Goal: Task Accomplishment & Management: Use online tool/utility

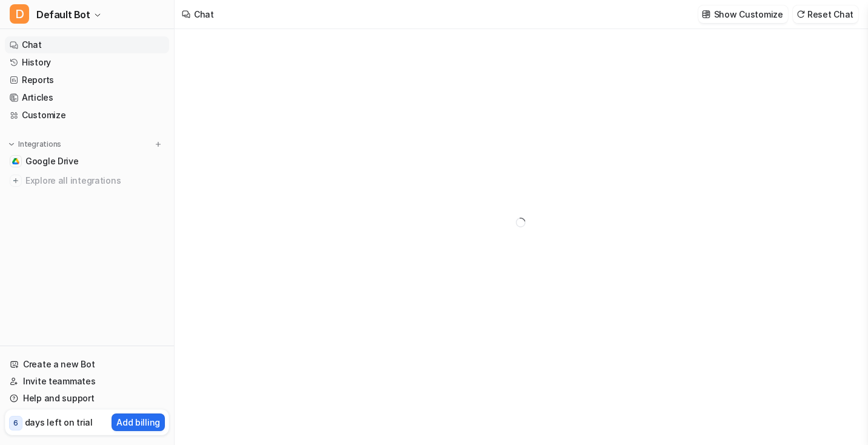
type textarea "**********"
click at [87, 47] on link "Chat" at bounding box center [87, 44] width 164 height 17
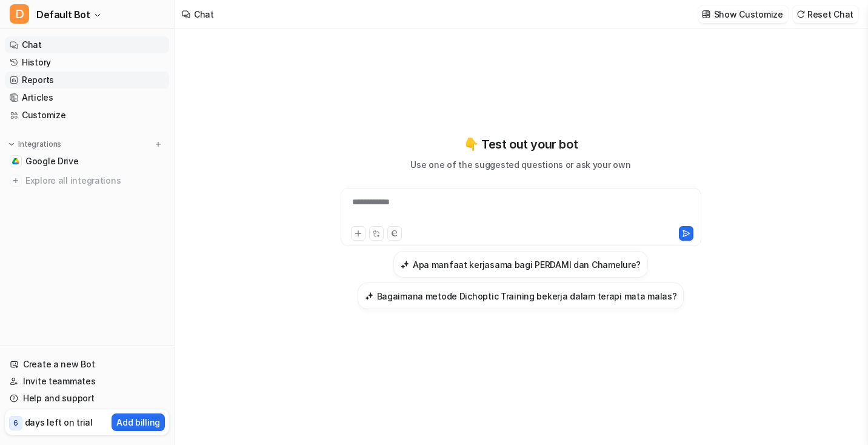
click at [74, 72] on link "Reports" at bounding box center [87, 80] width 164 height 17
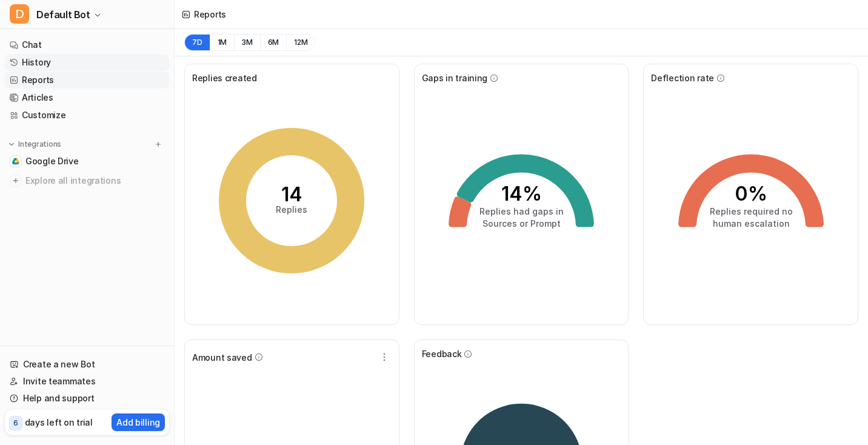
click at [79, 64] on link "History" at bounding box center [87, 62] width 164 height 17
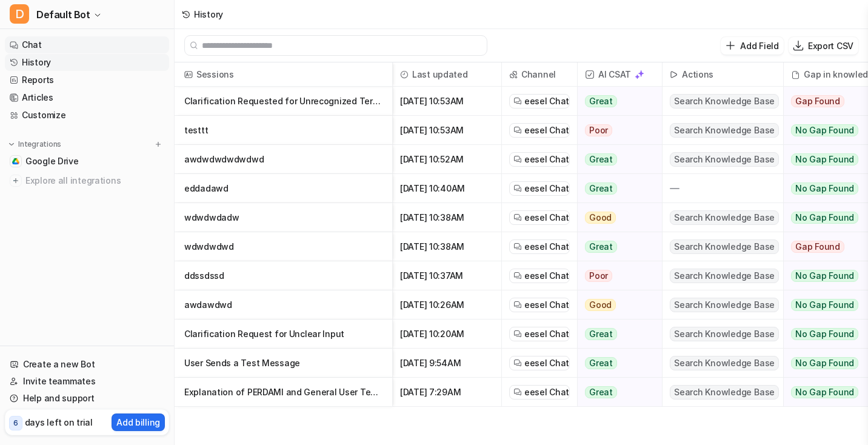
click at [102, 39] on link "Chat" at bounding box center [87, 44] width 164 height 17
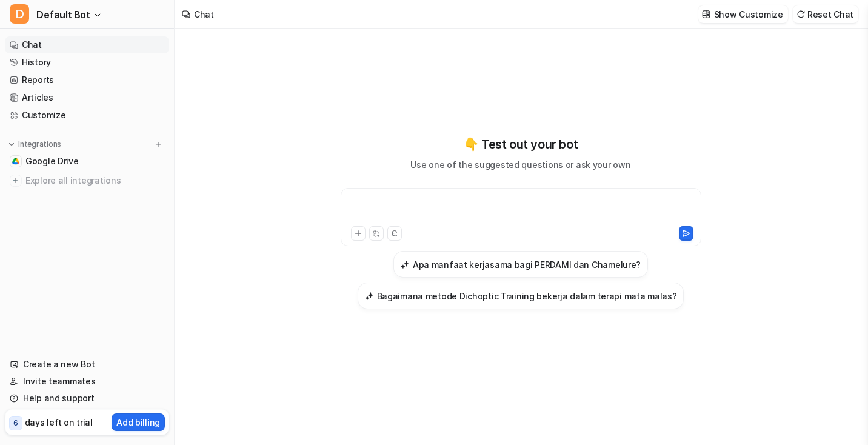
click at [361, 198] on div at bounding box center [521, 210] width 355 height 28
click at [816, 12] on button "Reset Chat" at bounding box center [825, 14] width 65 height 18
